Goal: Task Accomplishment & Management: Complete application form

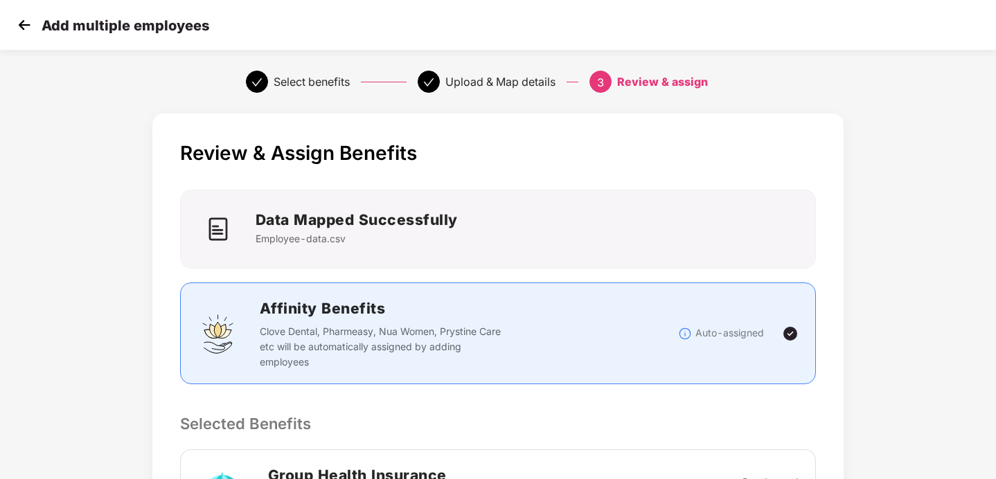
click at [16, 24] on img at bounding box center [24, 25] width 21 height 21
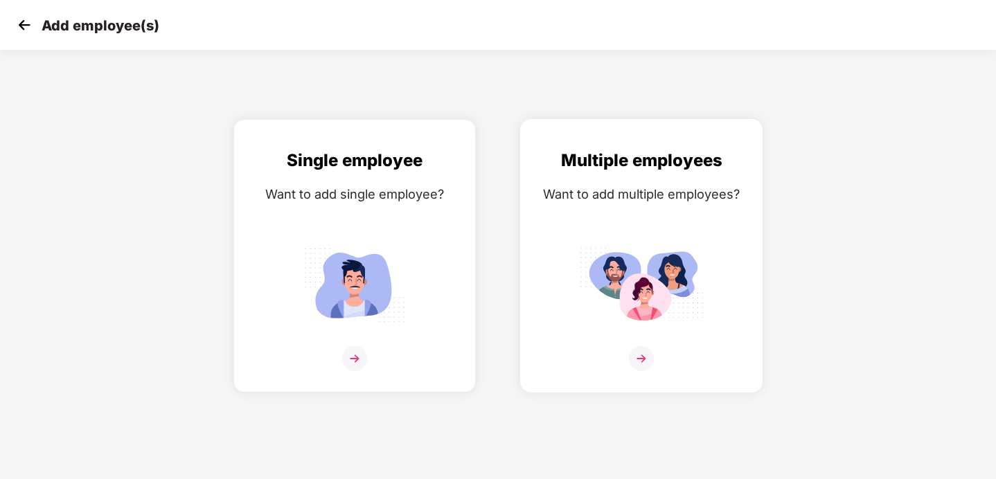
click at [634, 265] on img at bounding box center [641, 285] width 125 height 87
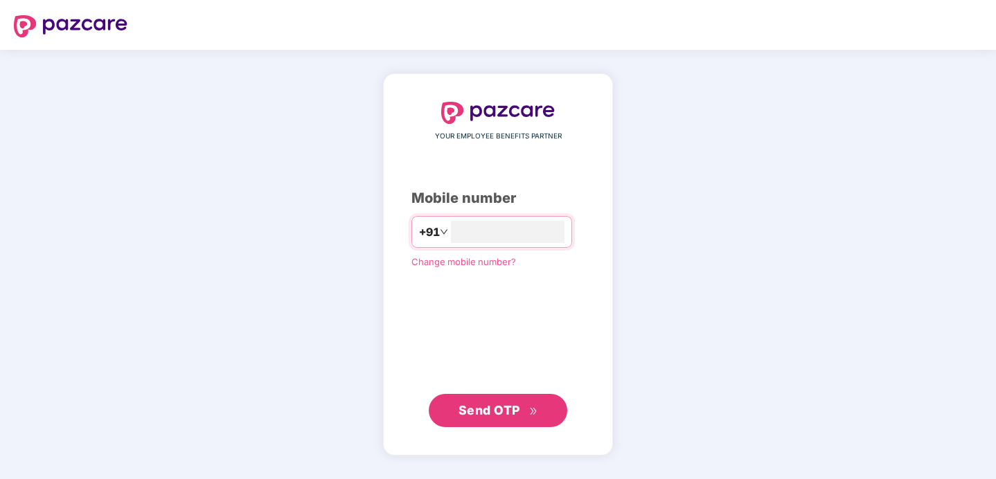
type input "**********"
click at [480, 412] on span "Send OTP" at bounding box center [490, 410] width 62 height 15
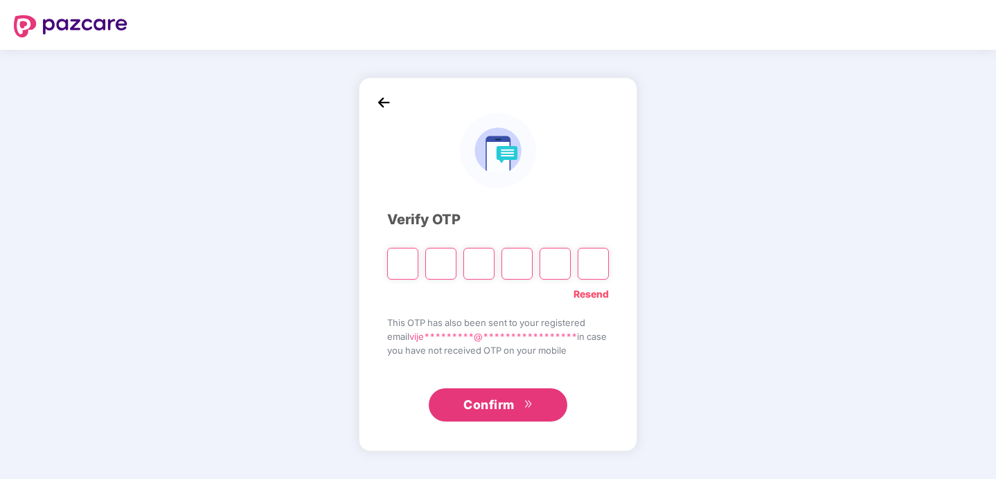
type input "*"
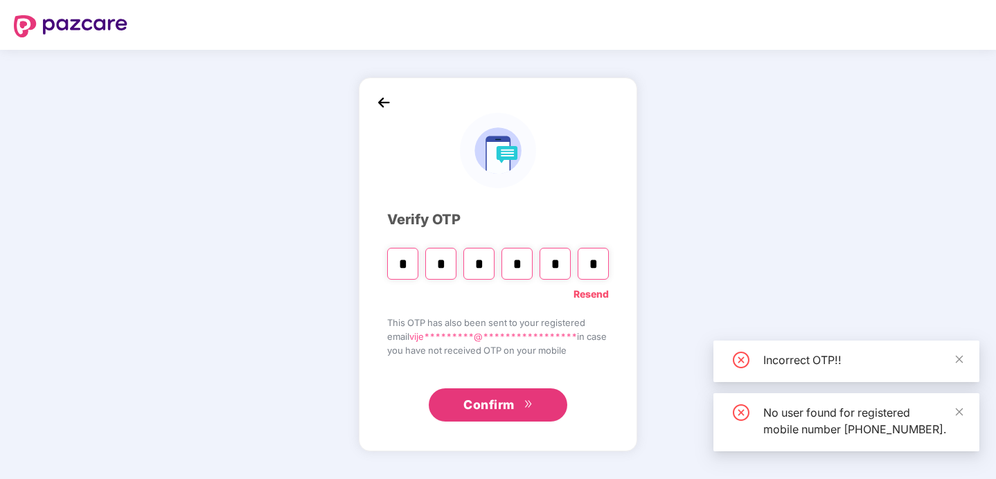
type input "*"
click at [494, 380] on div "Confirm" at bounding box center [498, 400] width 222 height 43
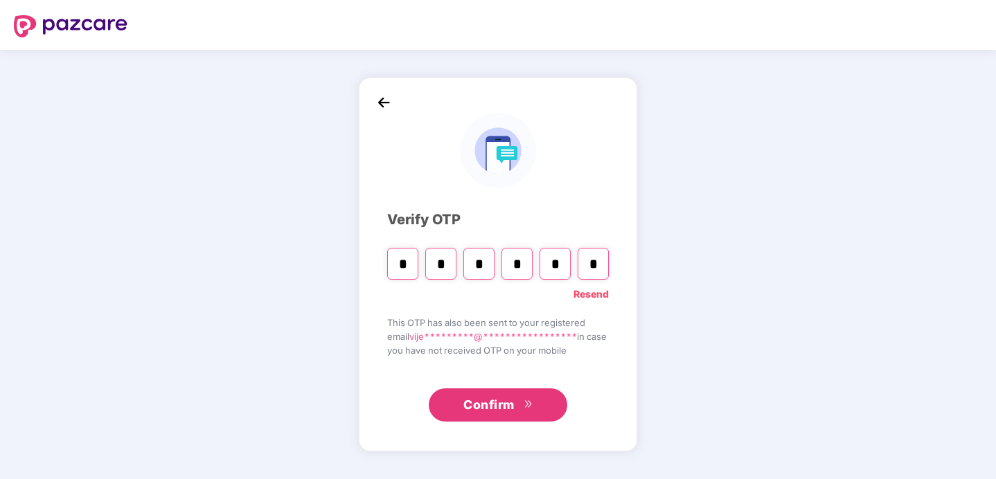
click at [587, 272] on input "*" at bounding box center [593, 264] width 31 height 32
type input "*"
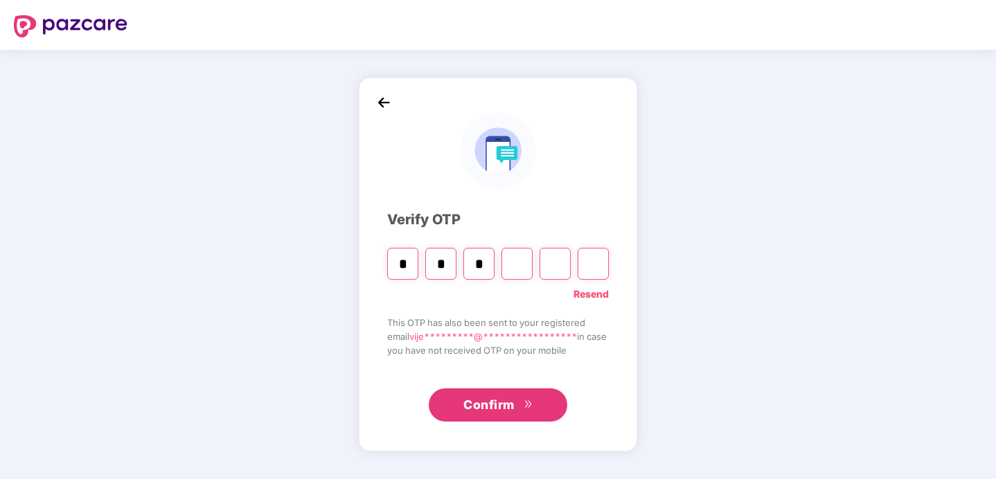
type input "*"
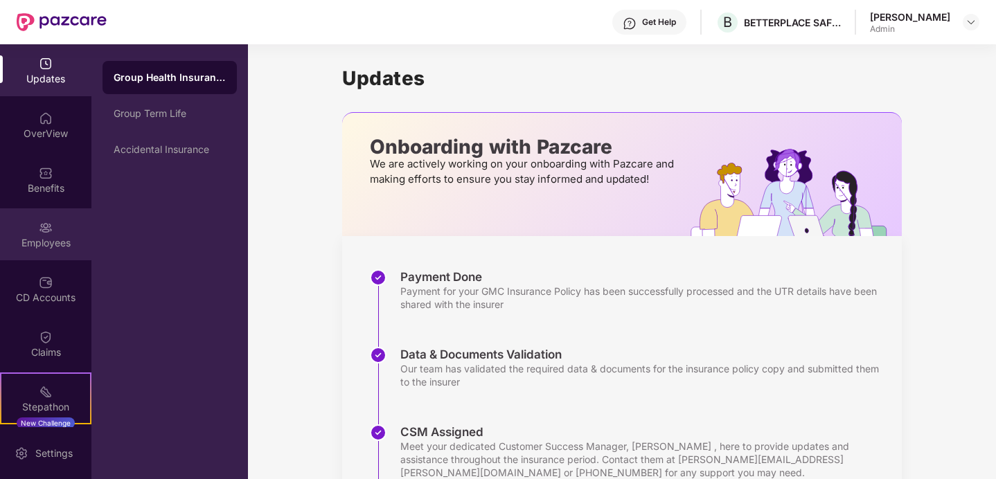
click at [49, 240] on div "Employees" at bounding box center [45, 243] width 91 height 14
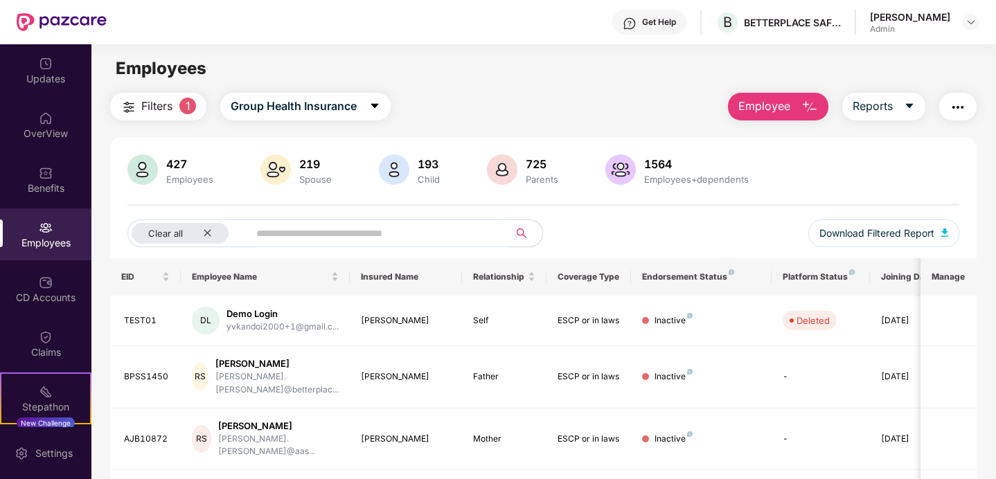
click at [784, 105] on span "Employee" at bounding box center [765, 106] width 52 height 17
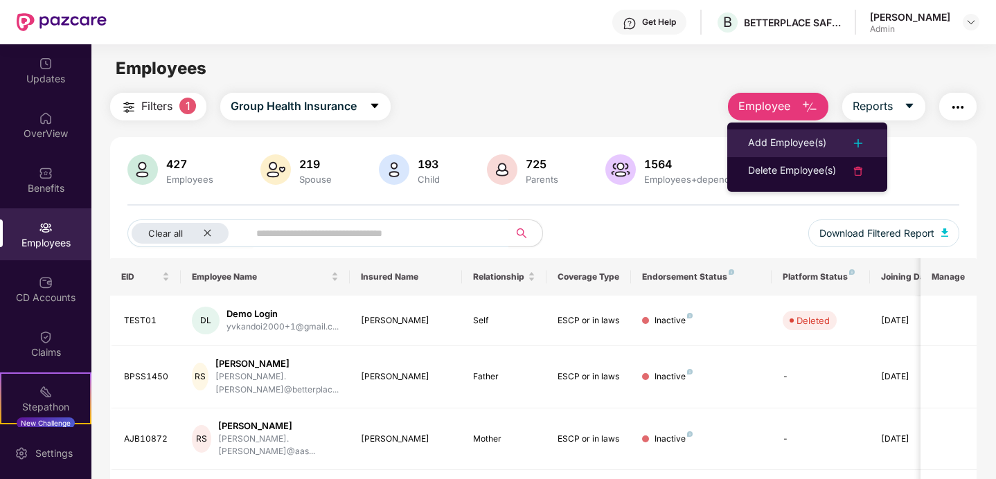
click at [773, 146] on div "Add Employee(s)" at bounding box center [787, 143] width 78 height 17
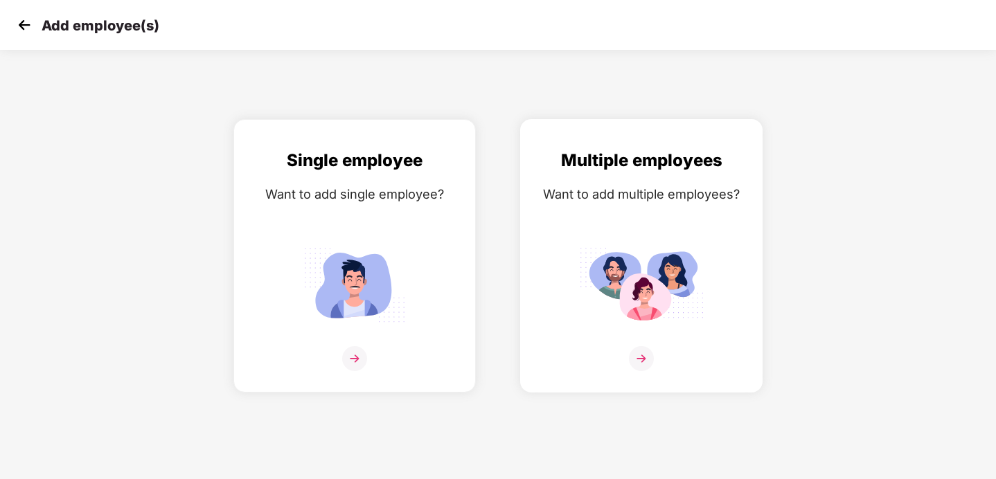
click at [655, 212] on div "Multiple employees Want to add multiple employees?" at bounding box center [641, 268] width 213 height 241
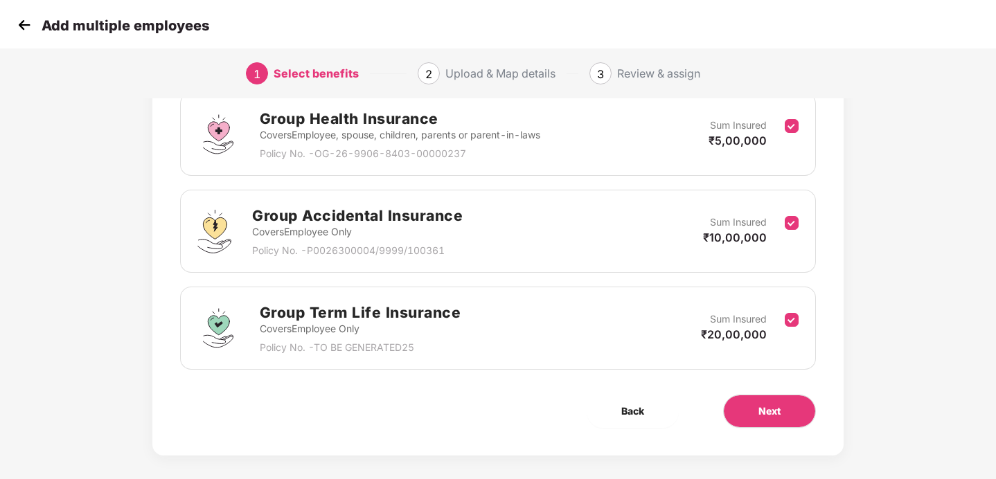
scroll to position [222, 0]
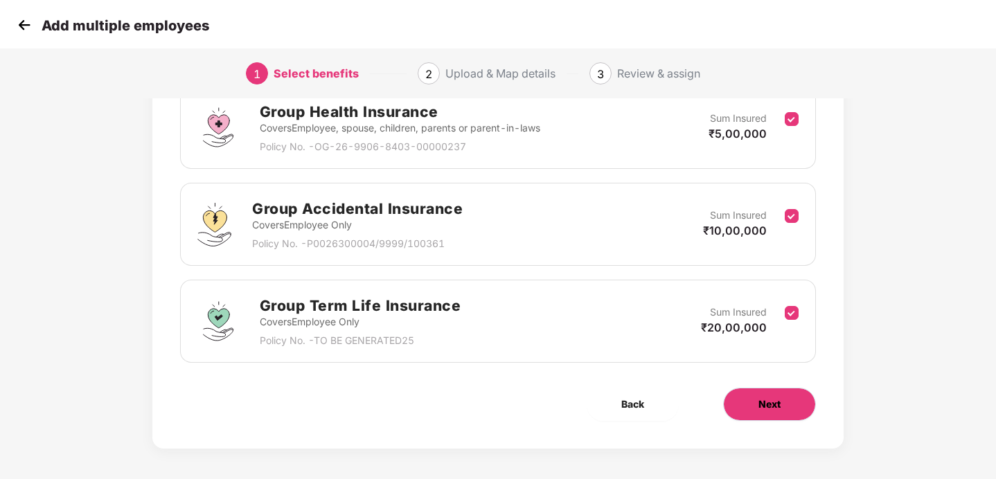
click at [765, 403] on span "Next" at bounding box center [770, 404] width 22 height 15
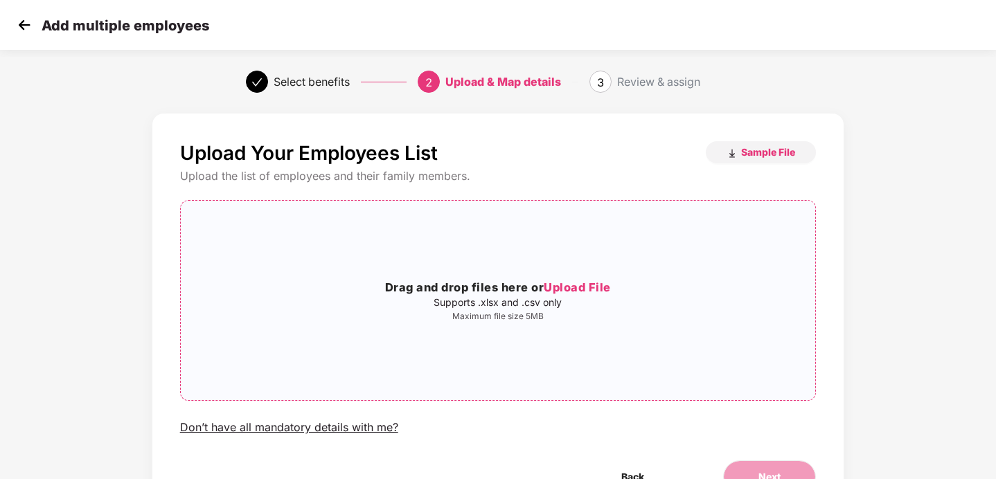
click at [585, 285] on span "Upload File" at bounding box center [577, 288] width 67 height 14
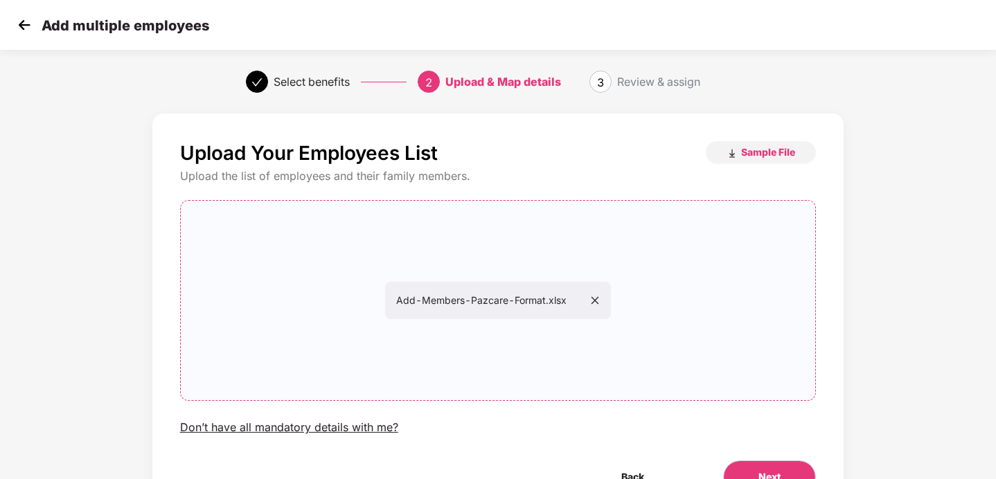
scroll to position [77, 0]
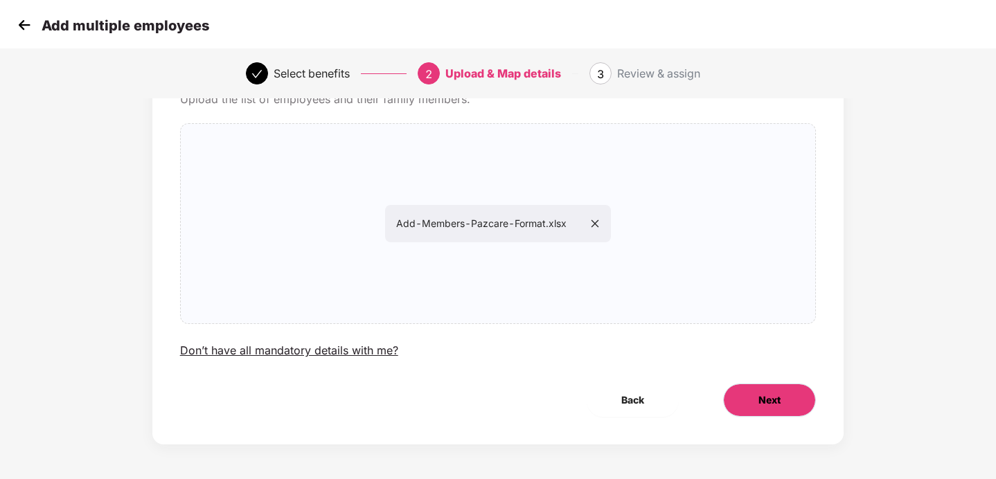
click at [753, 388] on button "Next" at bounding box center [769, 400] width 93 height 33
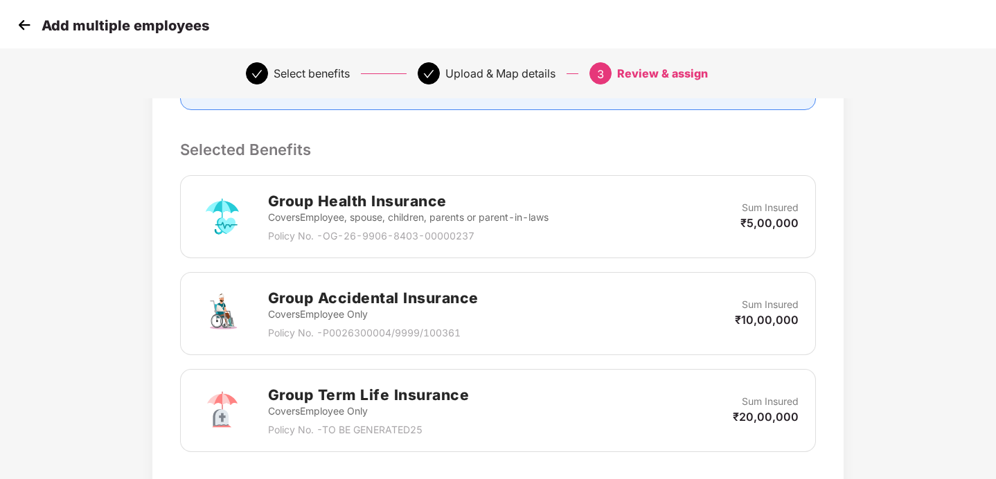
scroll to position [275, 0]
click at [389, 221] on p "Covers Employee, spouse, children, parents or parent-in-laws" at bounding box center [408, 216] width 281 height 15
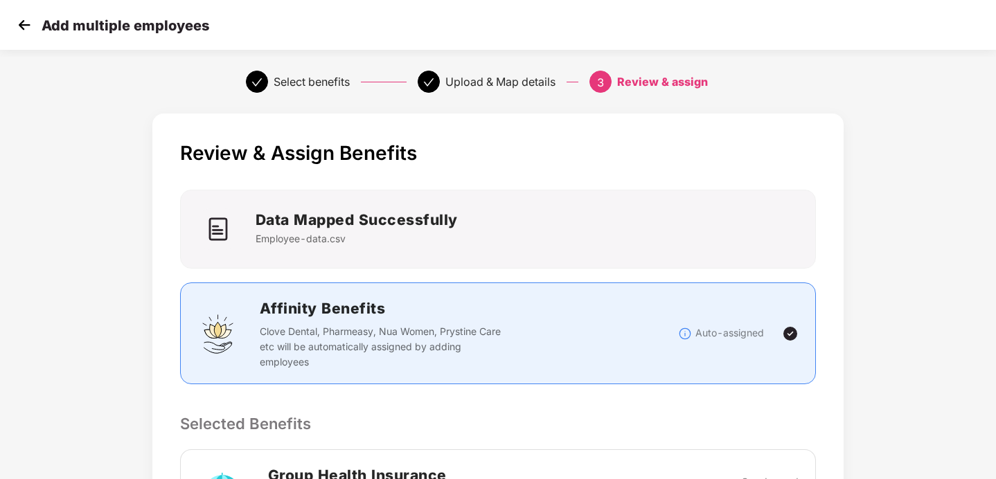
scroll to position [178, 0]
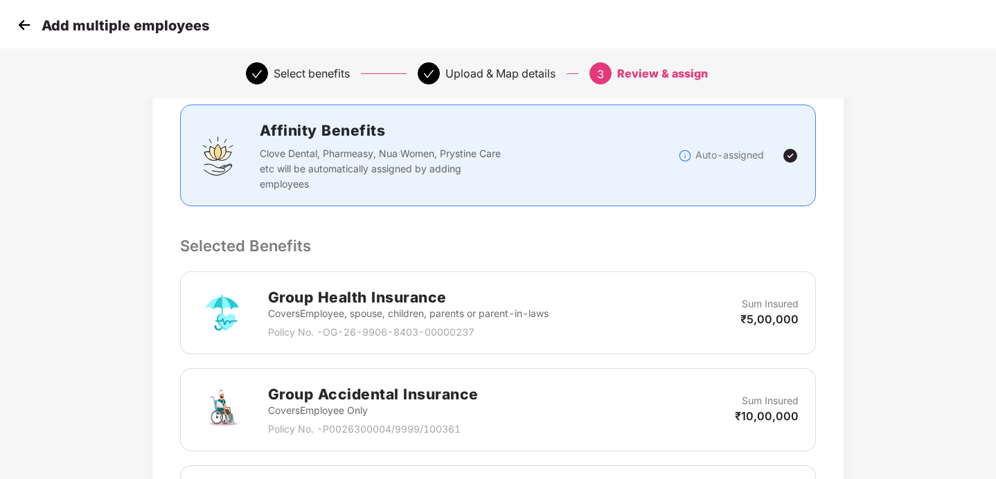
click at [579, 318] on div "Group Health Insurance Covers Employee, spouse, children, parents or parent-in-…" at bounding box center [498, 313] width 602 height 54
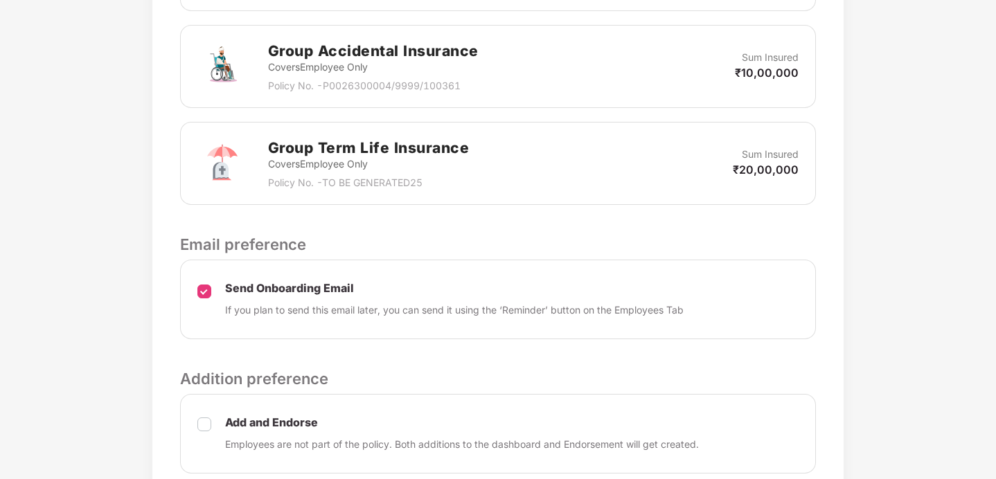
scroll to position [636, 0]
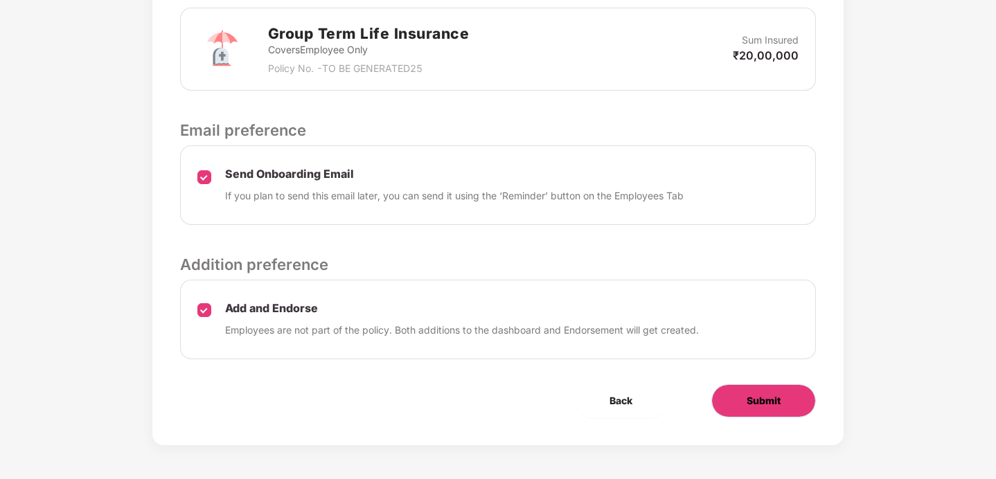
click at [775, 400] on span "Submit" at bounding box center [764, 401] width 34 height 15
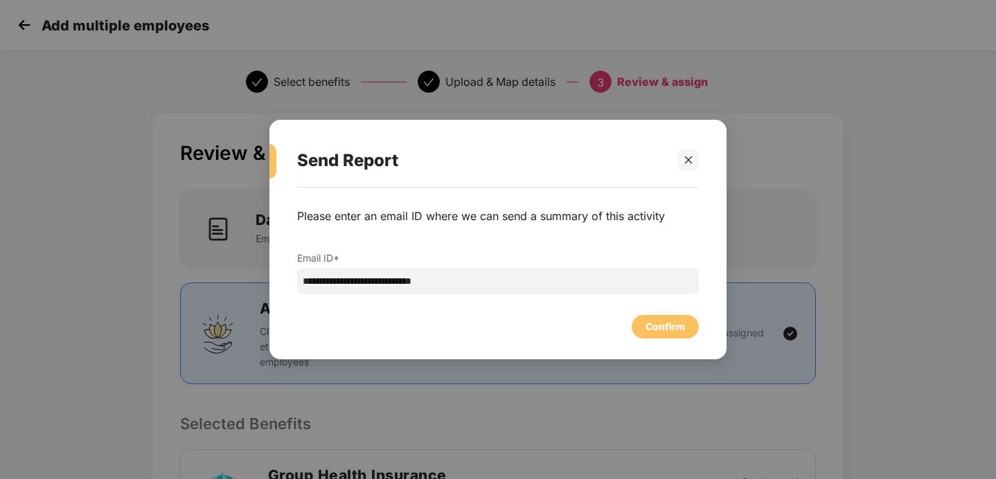
scroll to position [0, 1]
click at [685, 333] on div "Confirm" at bounding box center [665, 327] width 67 height 24
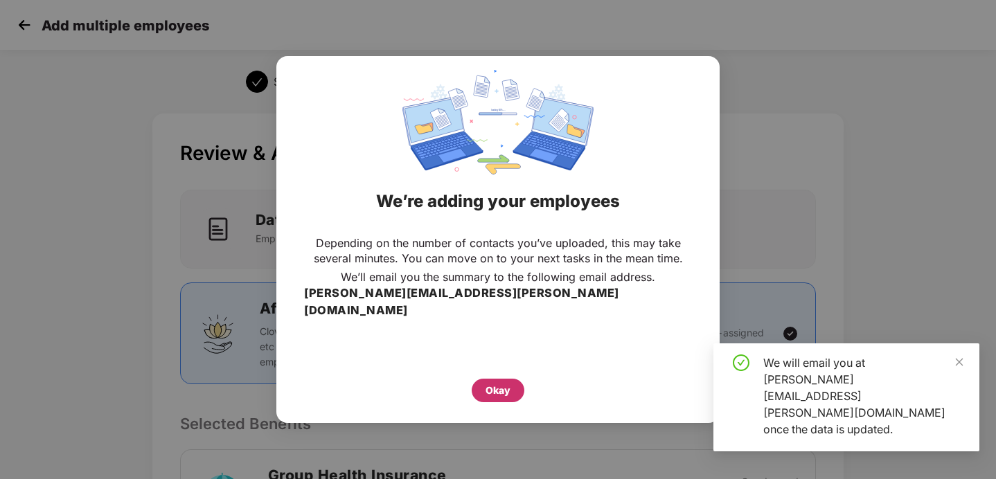
click at [499, 387] on div "Okay" at bounding box center [498, 390] width 25 height 15
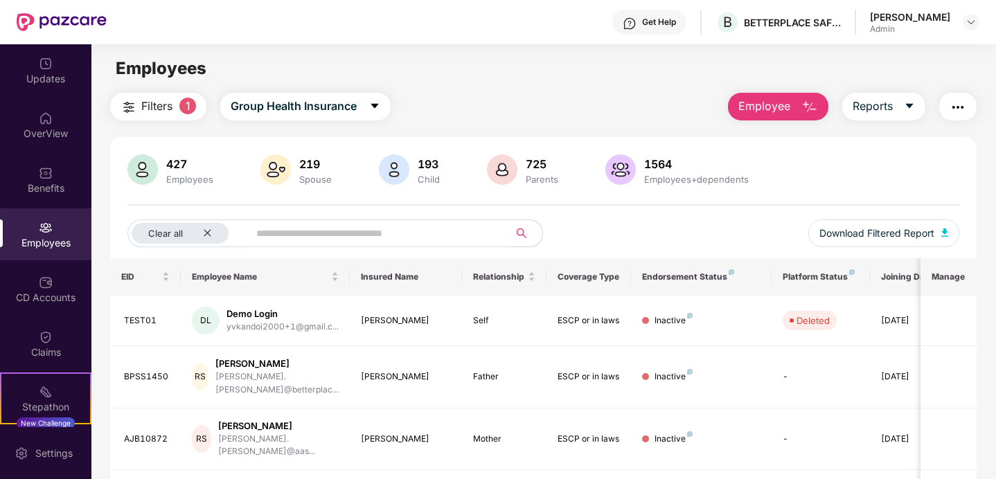
click at [267, 233] on input "text" at bounding box center [372, 233] width 233 height 21
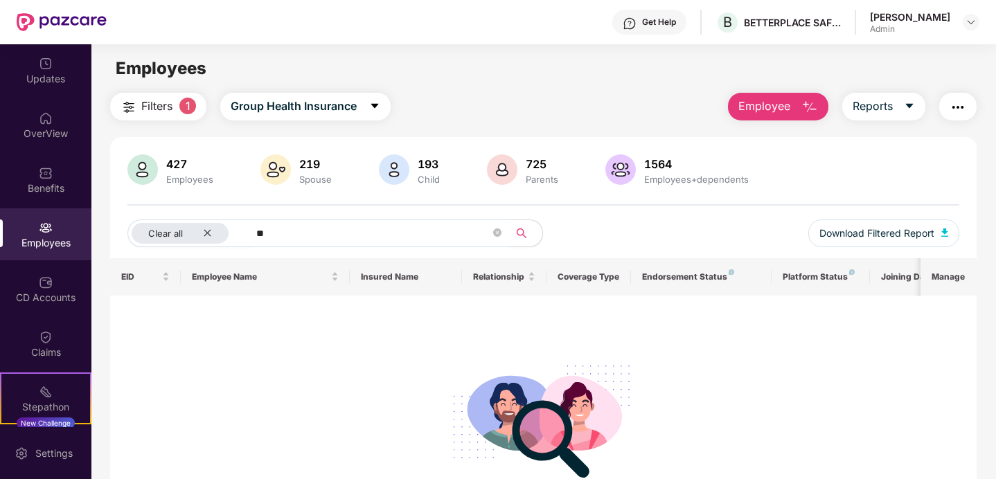
type input "*"
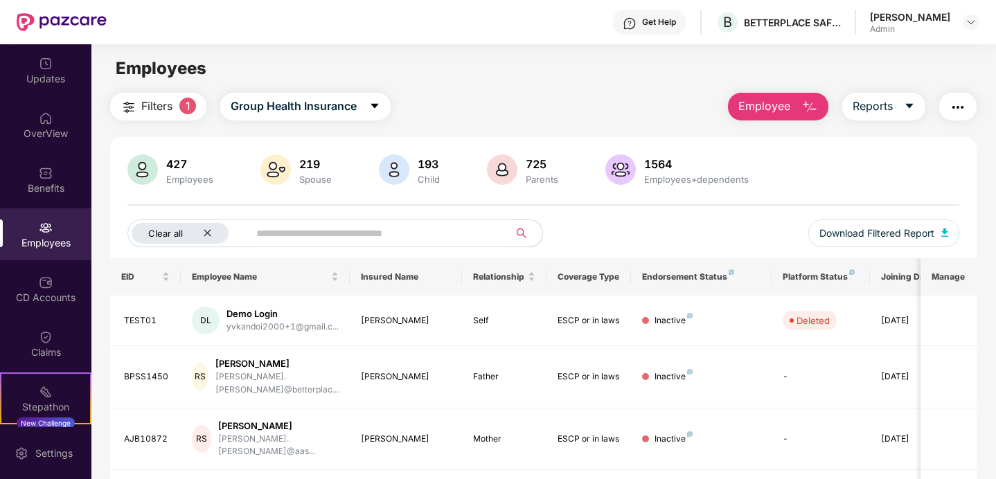
click at [208, 228] on div "Clear all" at bounding box center [180, 233] width 97 height 21
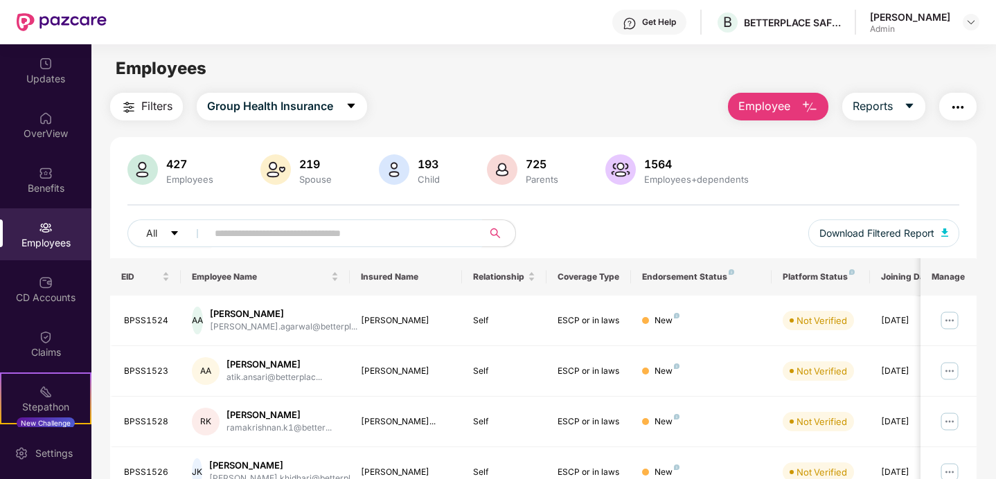
click at [234, 234] on input "text" at bounding box center [339, 233] width 249 height 21
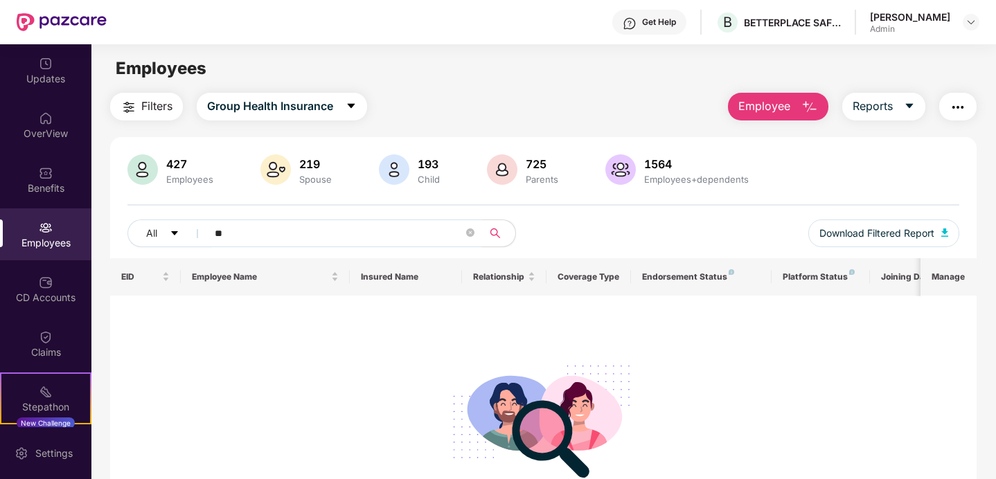
type input "*"
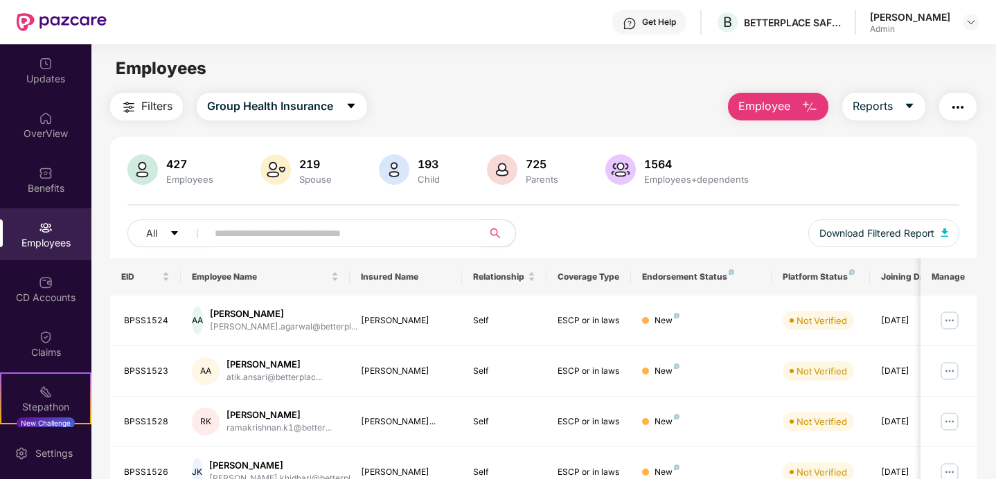
click at [261, 233] on input "text" at bounding box center [339, 233] width 249 height 21
type input "*"
click at [382, 344] on td "[PERSON_NAME]" at bounding box center [406, 321] width 113 height 51
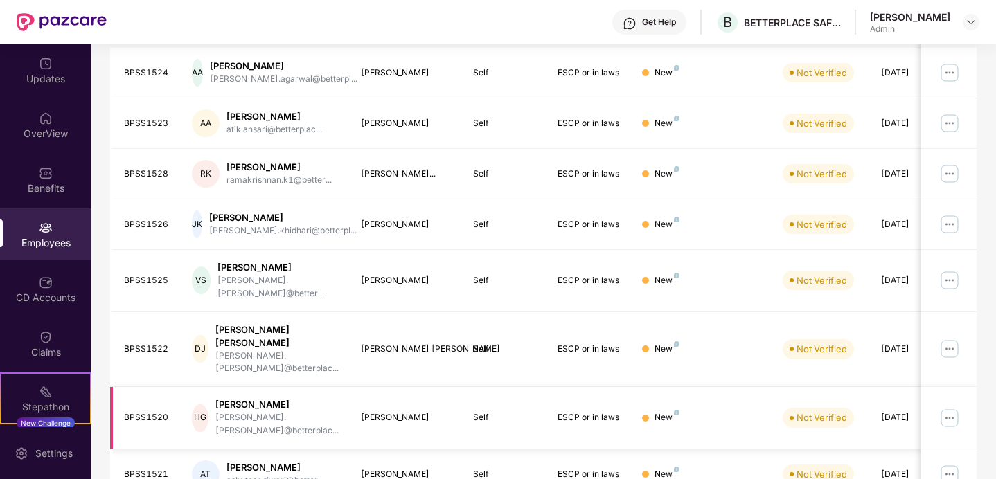
scroll to position [274, 0]
